Goal: Navigation & Orientation: Find specific page/section

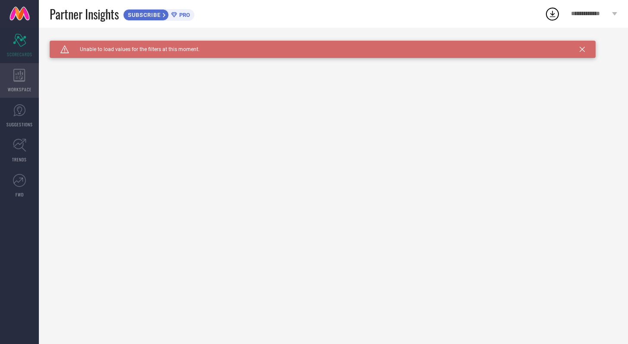
click at [15, 73] on icon at bounding box center [19, 75] width 12 height 13
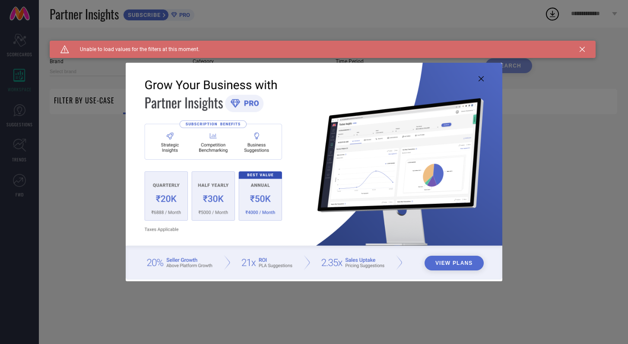
type input "1 STOP FASHION"
type input "All"
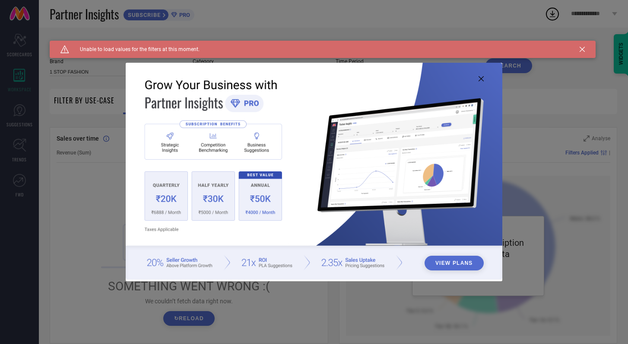
click at [585, 50] on icon at bounding box center [582, 49] width 5 height 5
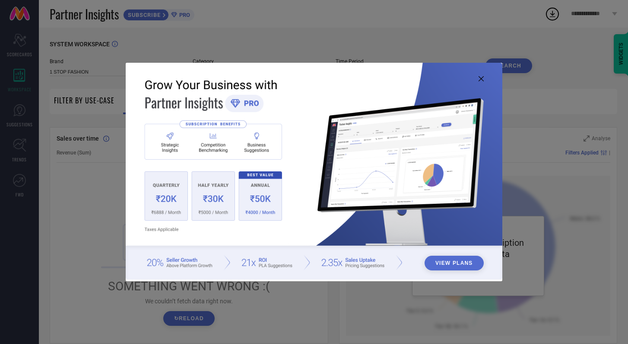
click at [480, 83] on img at bounding box center [314, 171] width 377 height 217
click at [481, 80] on icon at bounding box center [481, 78] width 5 height 5
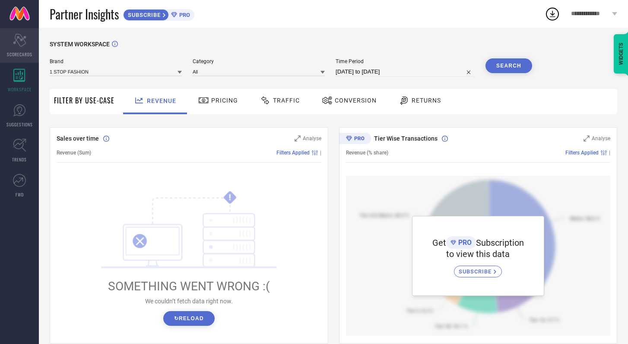
click at [13, 43] on icon at bounding box center [19, 40] width 13 height 13
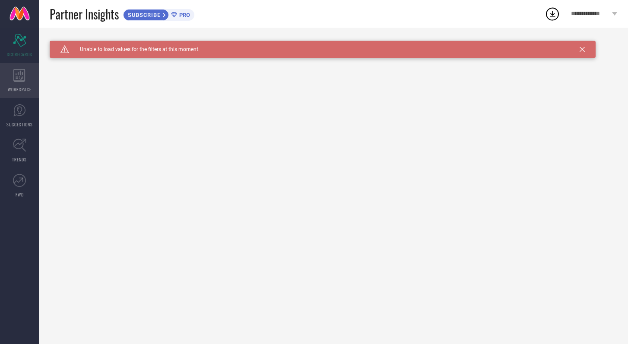
click at [16, 84] on div "WORKSPACE" at bounding box center [19, 80] width 39 height 35
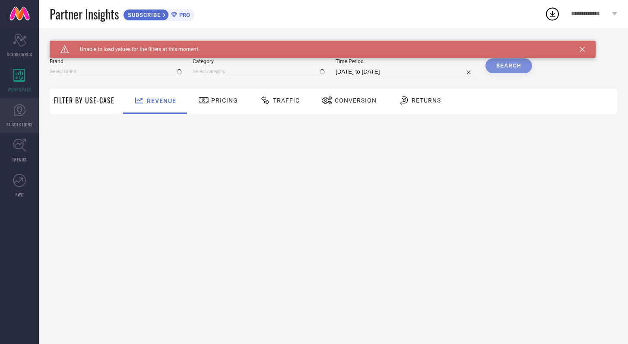
click at [21, 116] on icon at bounding box center [19, 110] width 13 height 13
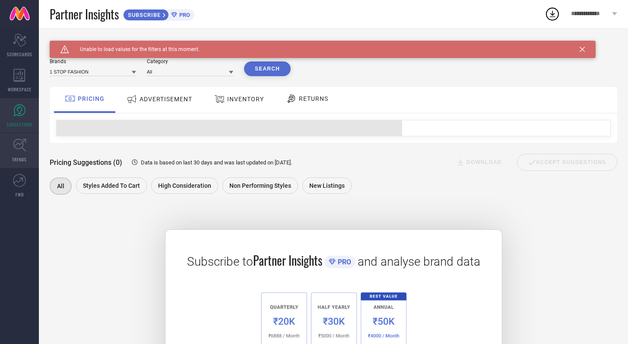
click at [25, 146] on icon at bounding box center [19, 144] width 13 height 13
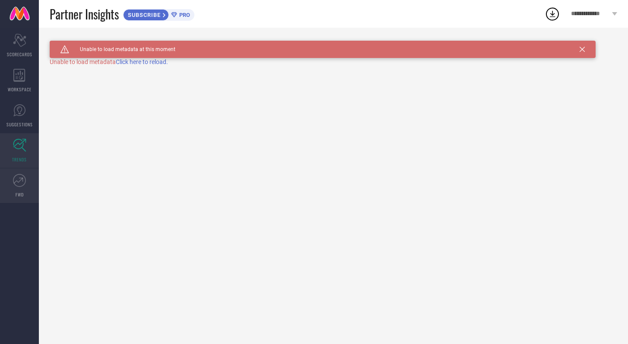
click at [25, 182] on icon at bounding box center [19, 180] width 13 height 13
